Goal: Transaction & Acquisition: Purchase product/service

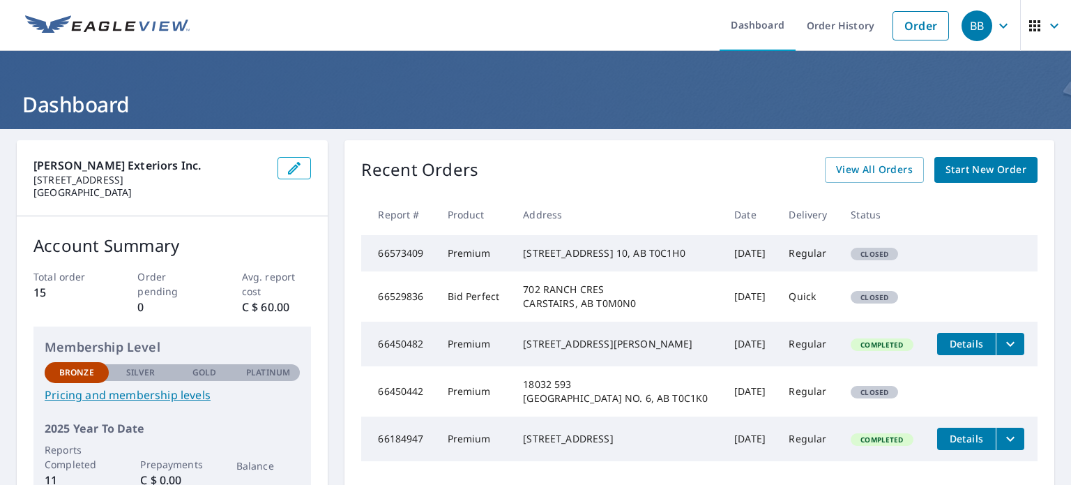
click at [1002, 172] on span "Start New Order" at bounding box center [986, 169] width 81 height 17
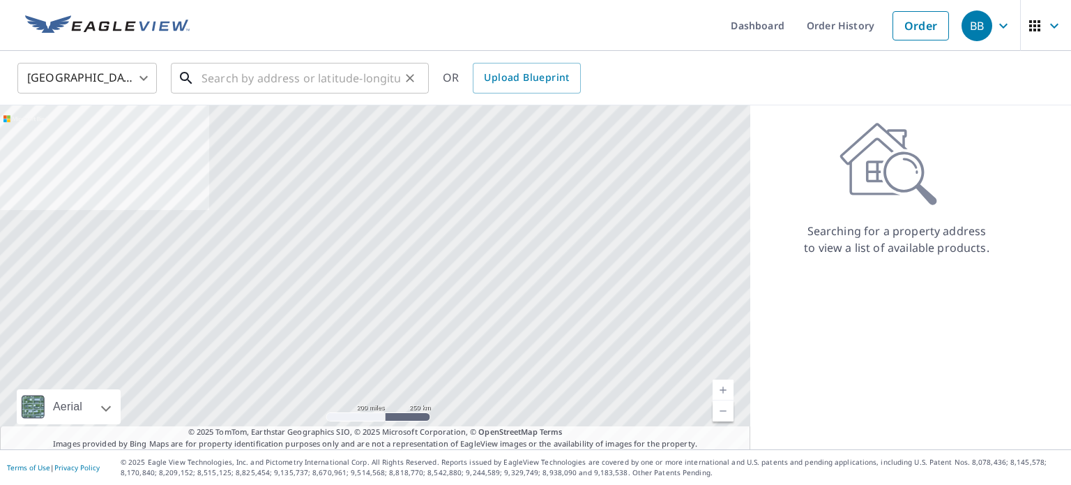
click at [351, 86] on input "text" at bounding box center [301, 78] width 199 height 39
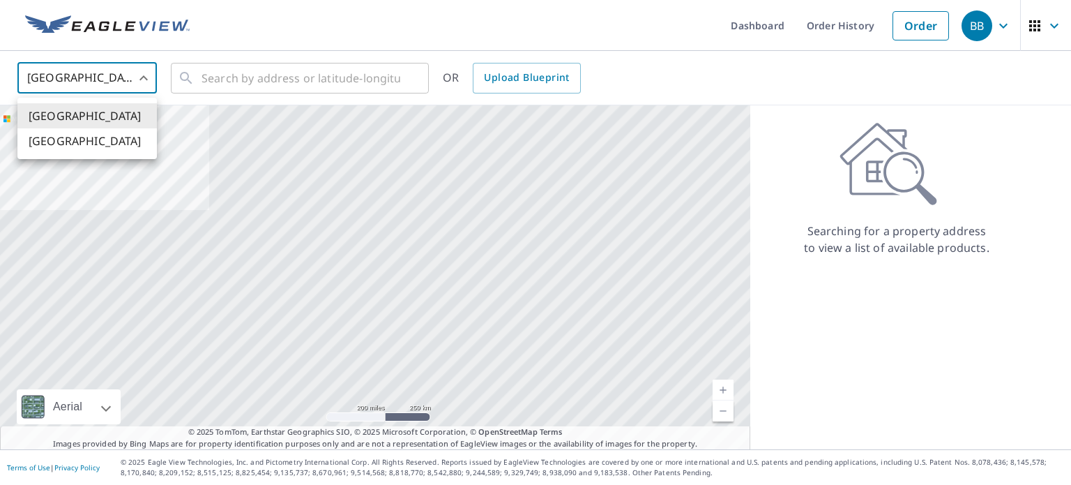
click at [144, 80] on body "BB BB Dashboard Order History Order BB United States US ​ ​ OR Upload Blueprint…" at bounding box center [535, 242] width 1071 height 485
click at [103, 147] on li "[GEOGRAPHIC_DATA]" at bounding box center [86, 140] width 139 height 25
type input "CA"
click at [245, 82] on input "text" at bounding box center [301, 78] width 199 height 39
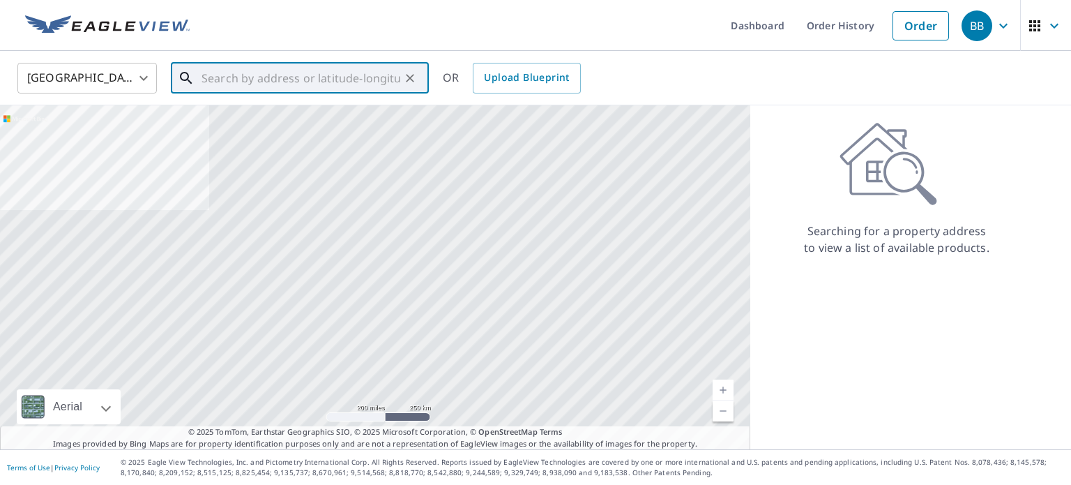
paste input "[STREET_ADDRESS]"
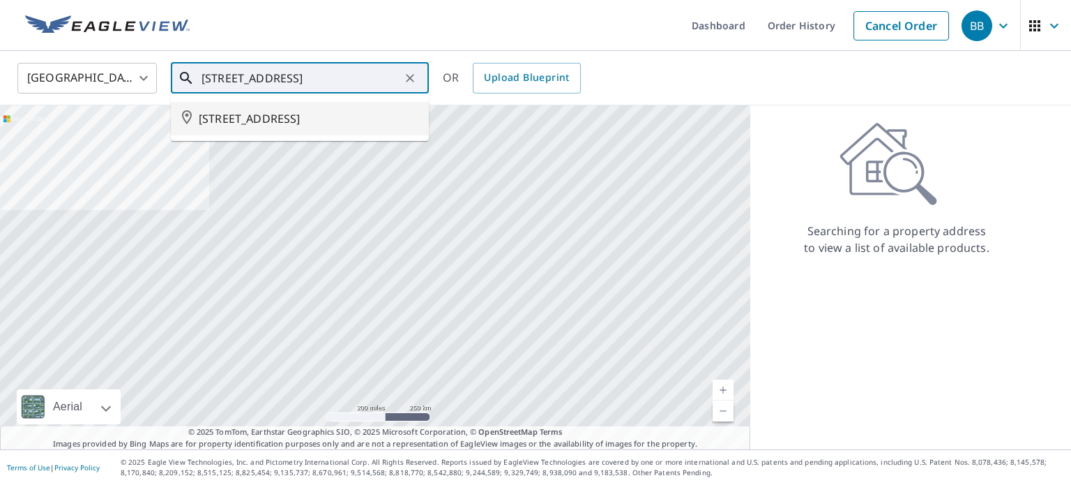
click at [310, 128] on li "[STREET_ADDRESS]" at bounding box center [300, 118] width 258 height 33
type input "[STREET_ADDRESS]"
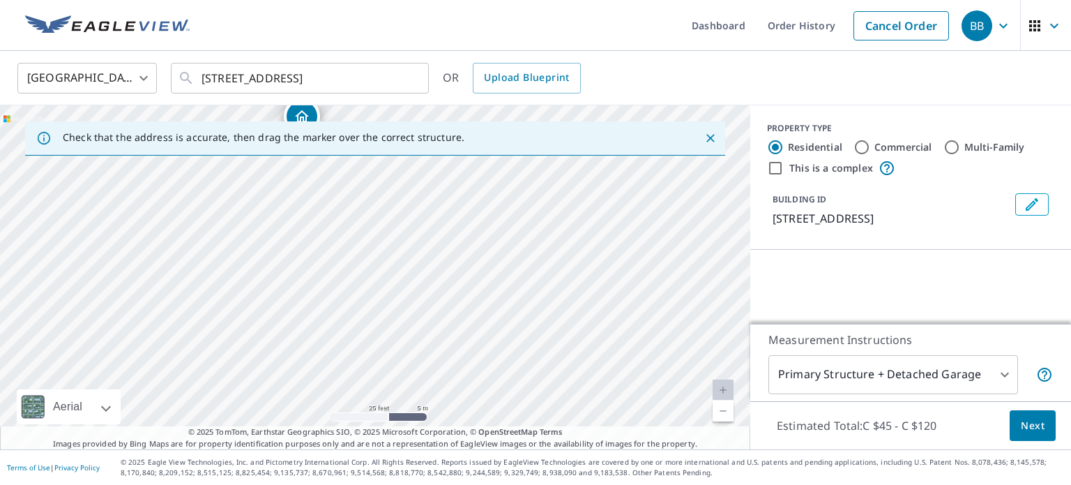
click at [435, 324] on div "[STREET_ADDRESS]" at bounding box center [375, 277] width 750 height 344
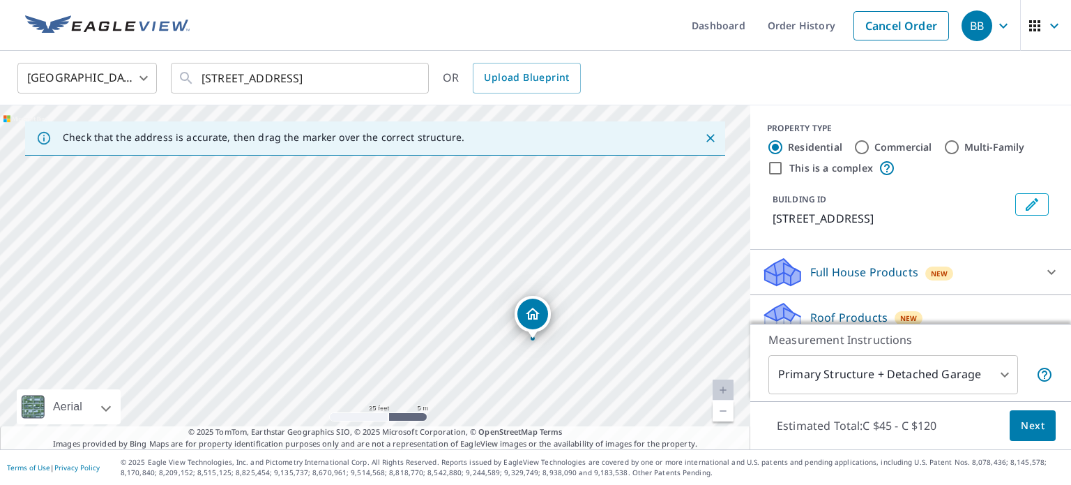
drag, startPoint x: 375, startPoint y: 250, endPoint x: 533, endPoint y: 313, distance: 169.9
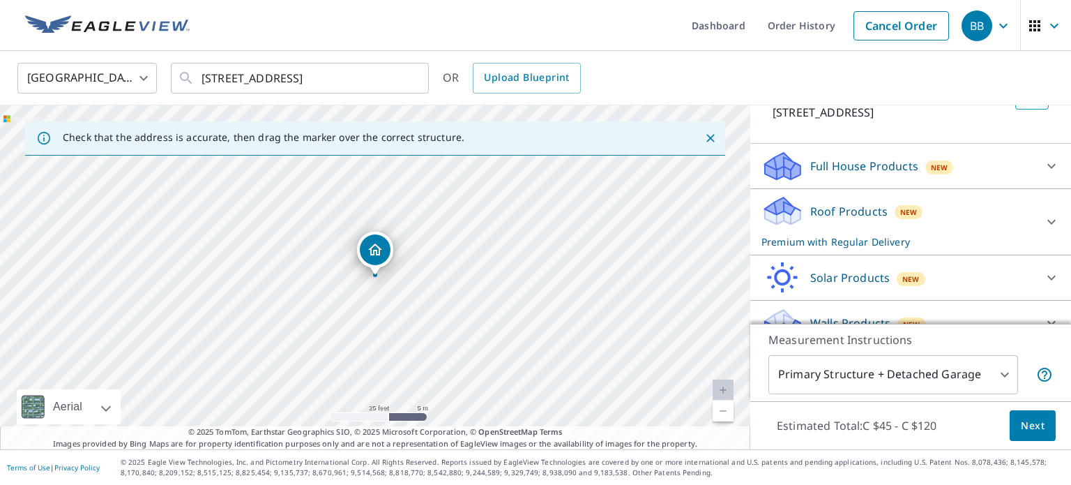
scroll to position [114, 0]
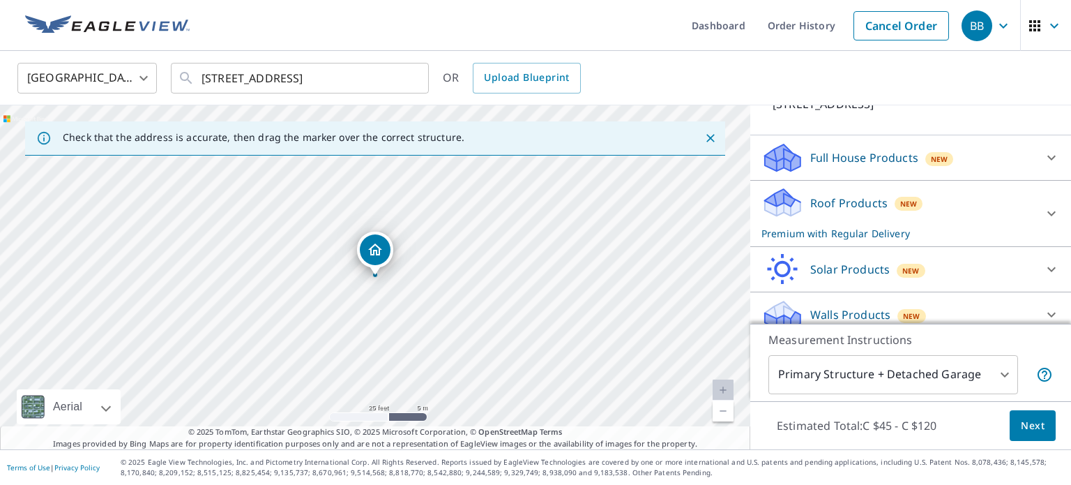
click at [862, 172] on div "Full House Products New" at bounding box center [898, 158] width 273 height 33
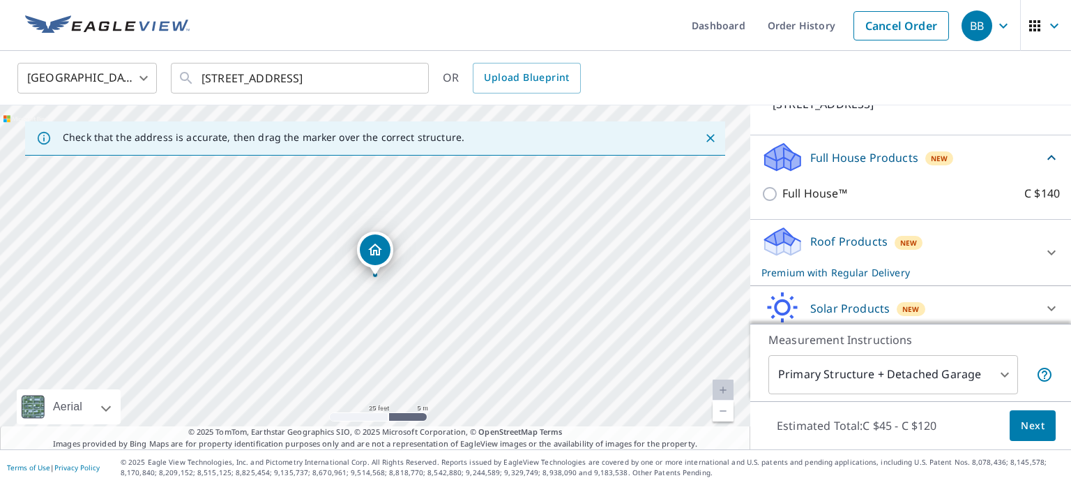
click at [858, 170] on div "Full House Products New" at bounding box center [903, 157] width 282 height 33
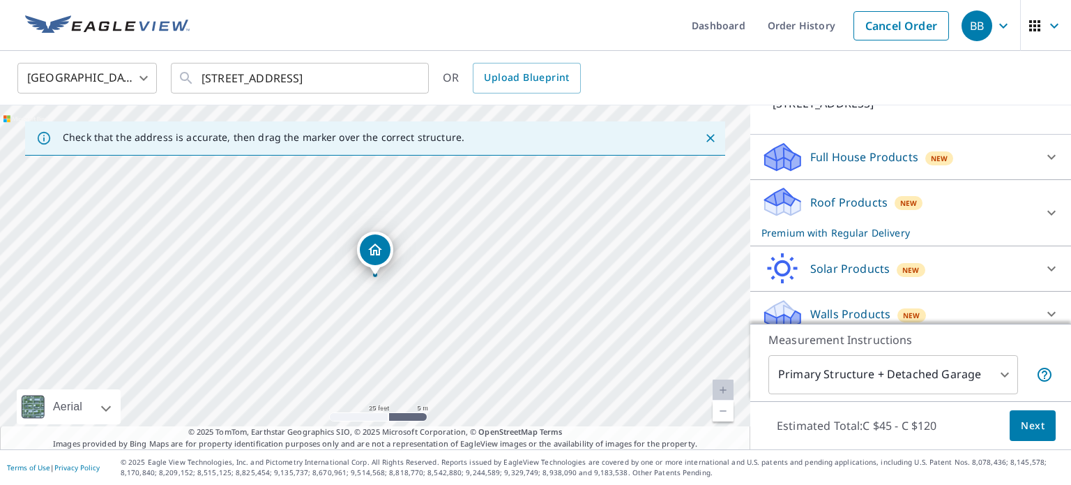
scroll to position [127, 0]
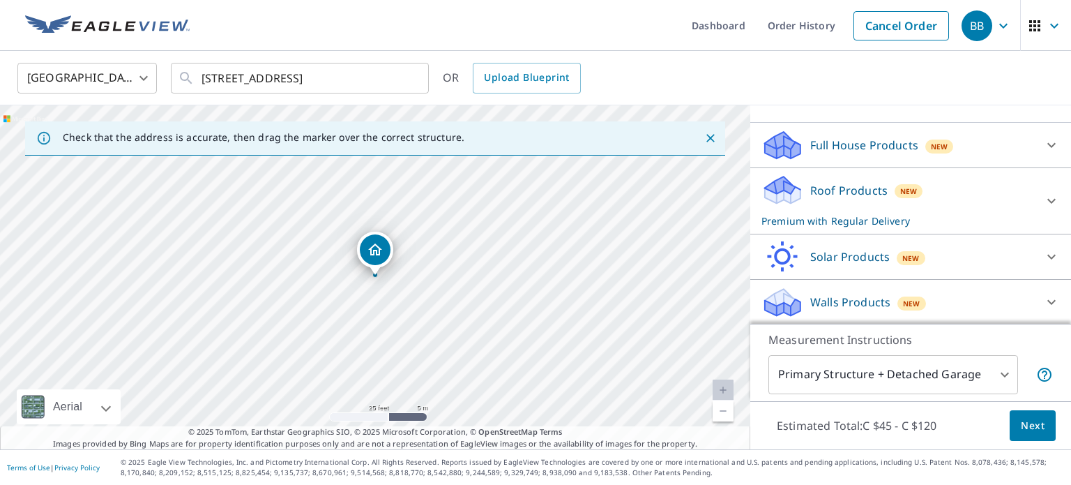
click at [851, 186] on p "Roof Products" at bounding box center [848, 190] width 77 height 17
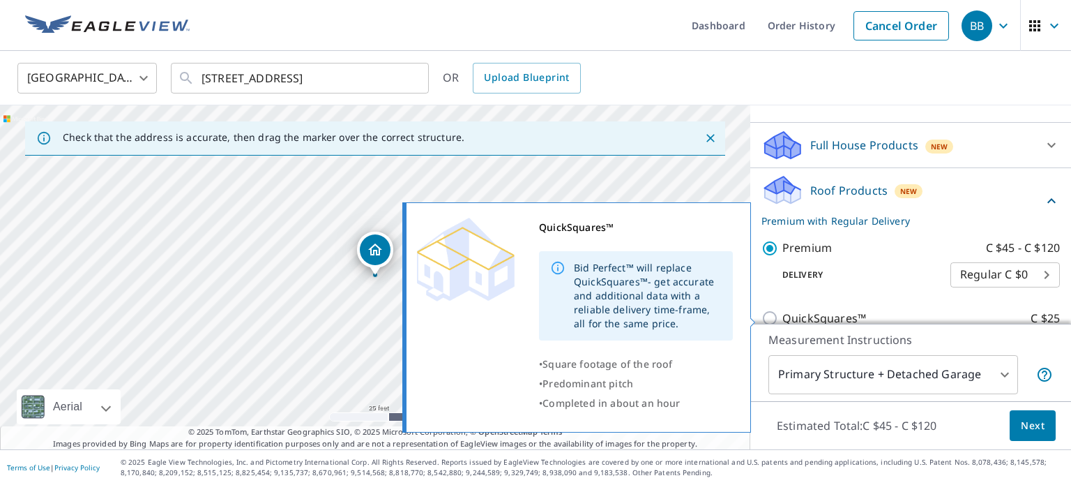
click at [809, 312] on p "QuickSquares™" at bounding box center [824, 318] width 84 height 17
click at [782, 312] on input "QuickSquares™ C $25" at bounding box center [772, 318] width 21 height 17
checkbox input "true"
checkbox input "false"
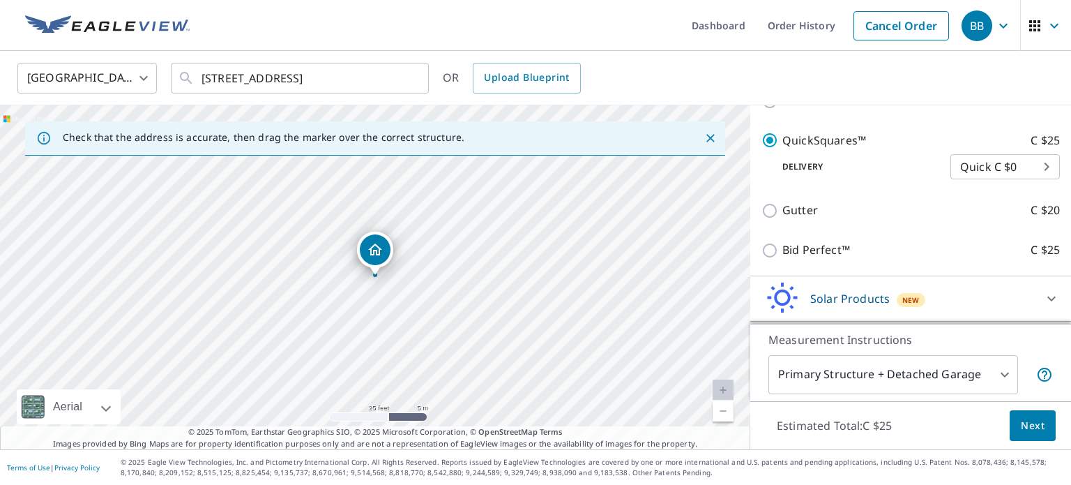
scroll to position [276, 0]
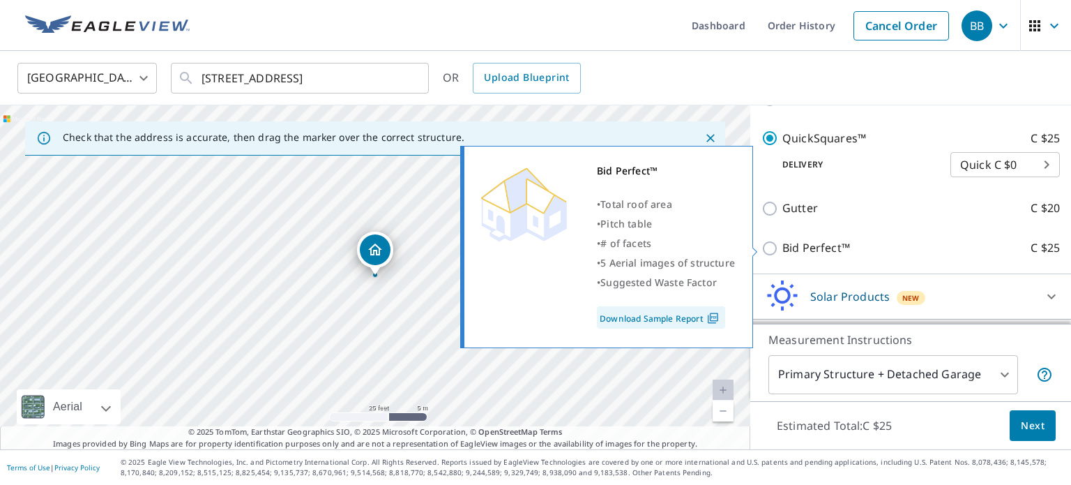
click at [819, 252] on p "Bid Perfect™" at bounding box center [816, 247] width 68 height 17
click at [782, 252] on input "Bid Perfect™ C $25" at bounding box center [772, 248] width 21 height 17
checkbox input "true"
checkbox input "false"
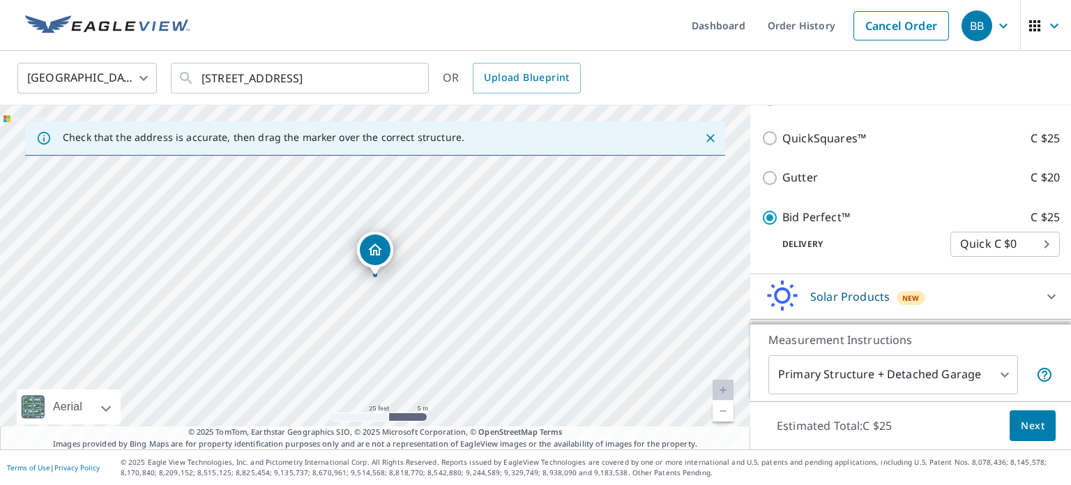
click at [999, 382] on body "BB BB Dashboard Order History Cancel Order BB Canada [GEOGRAPHIC_DATA] ​ [STREE…" at bounding box center [535, 242] width 1071 height 485
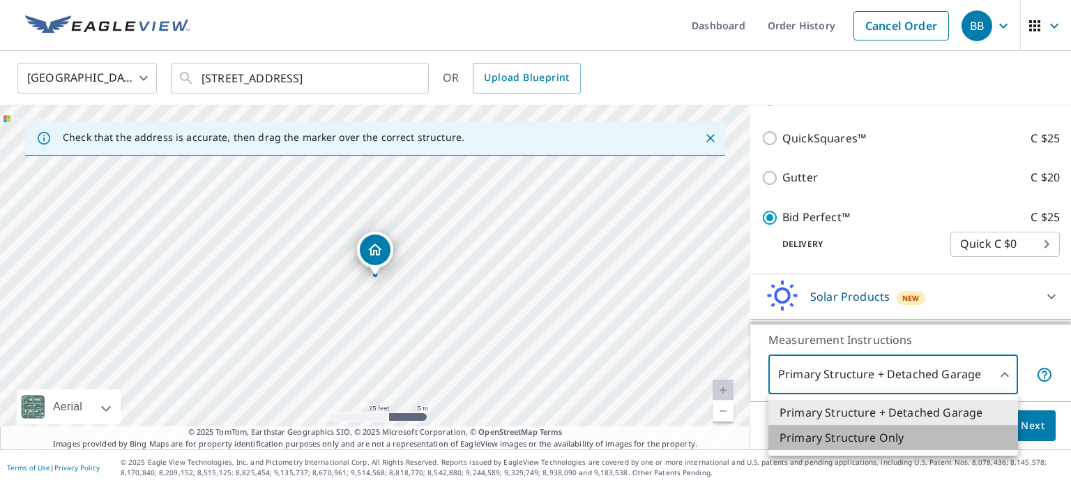
click at [925, 439] on li "Primary Structure Only" at bounding box center [894, 437] width 250 height 25
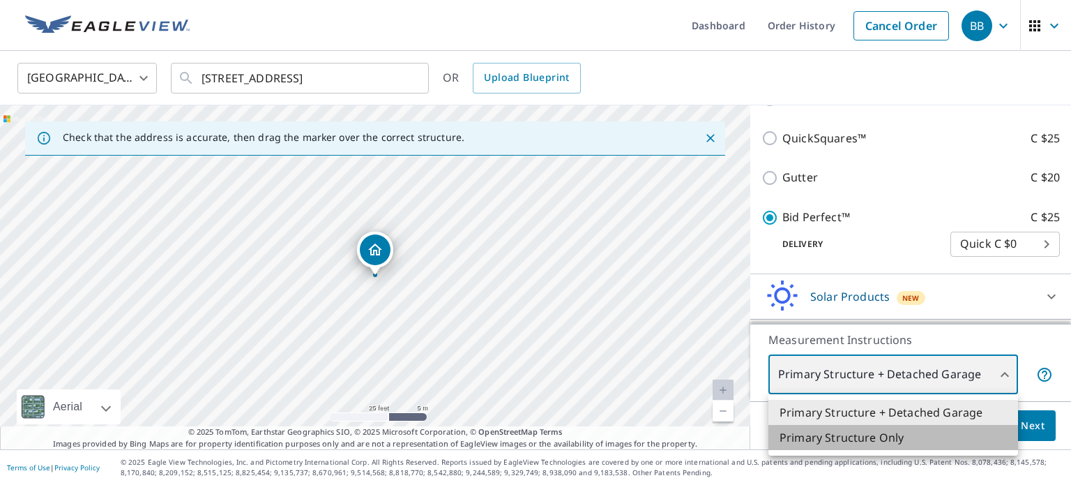
type input "2"
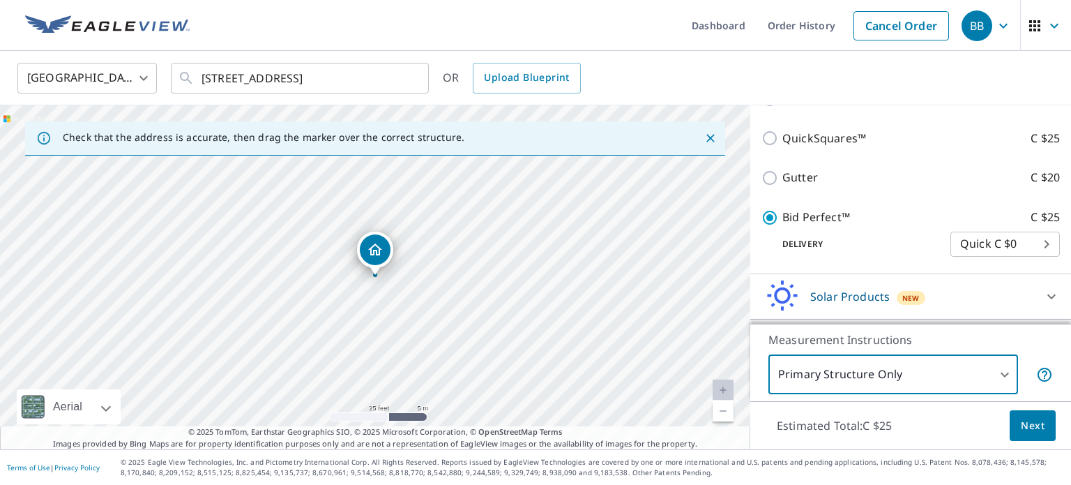
click at [1036, 429] on span "Next" at bounding box center [1033, 425] width 24 height 17
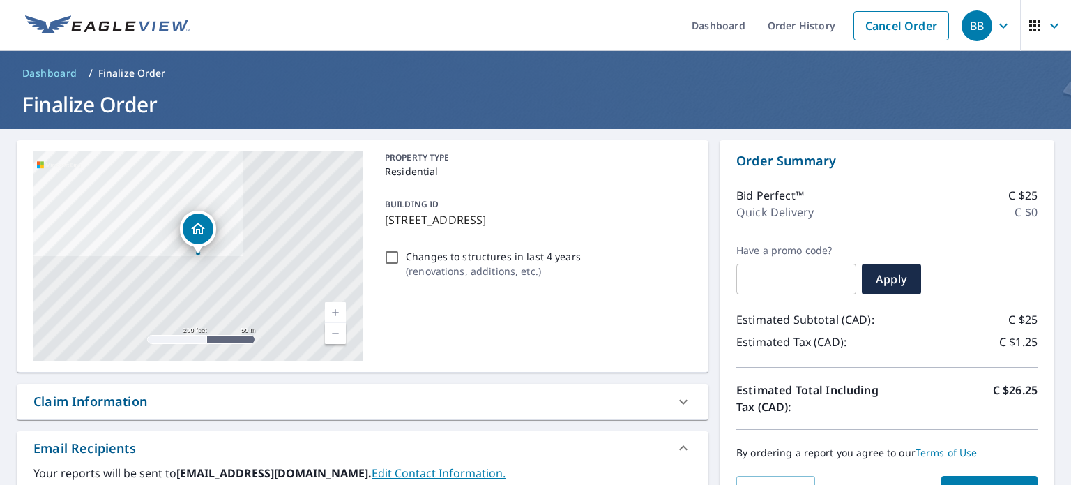
click at [1024, 481] on button "Submit order" at bounding box center [989, 491] width 97 height 31
checkbox input "true"
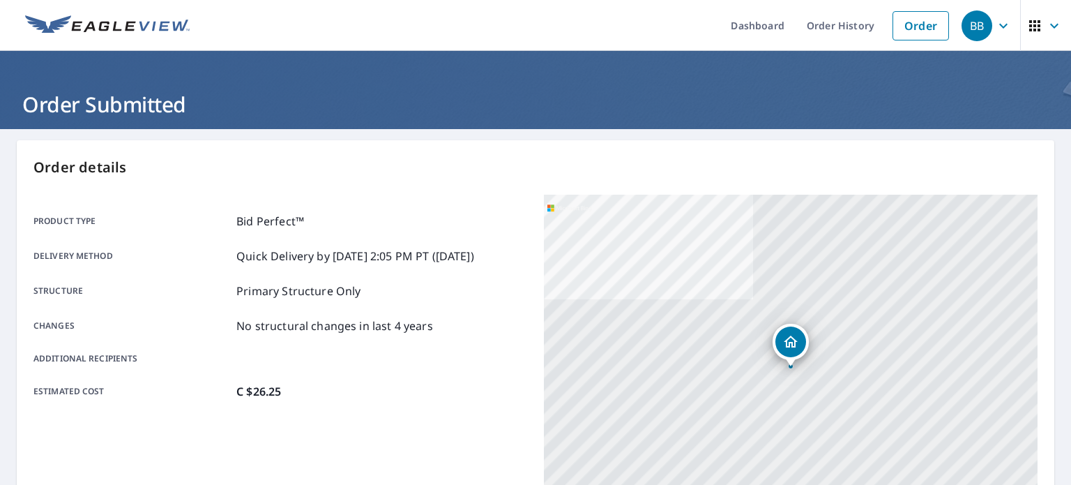
click at [512, 338] on div "Product type Bid Perfect™ Delivery method Quick Delivery by [DATE] 2:05 PM PT (…" at bounding box center [280, 306] width 494 height 187
click at [875, 20] on link "Order History" at bounding box center [841, 25] width 90 height 51
